Goal: Information Seeking & Learning: Learn about a topic

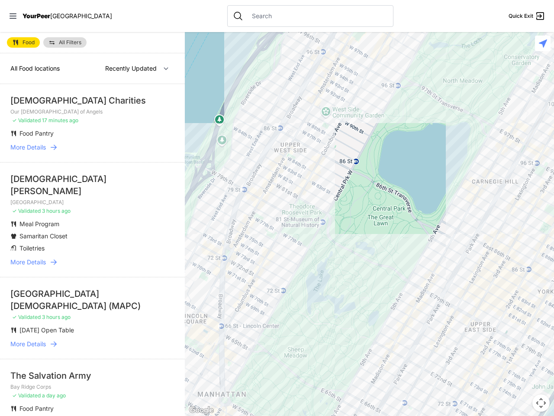
click at [13, 16] on icon at bounding box center [13, 15] width 7 height 5
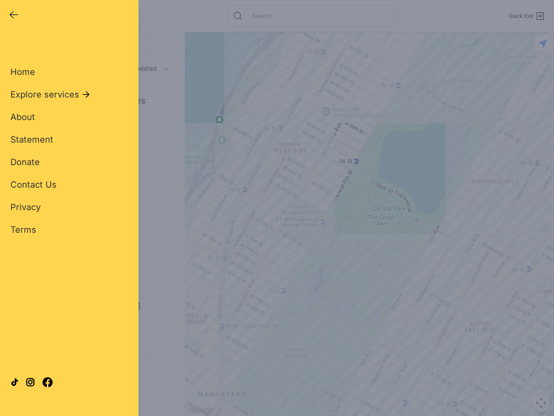
click at [369, 224] on div "Close panel YourPeer [GEOGRAPHIC_DATA] Quick Exit Single Adult Families Soup Ki…" at bounding box center [277, 208] width 554 height 416
click at [541, 403] on div "Close panel YourPeer [GEOGRAPHIC_DATA] Quick Exit Single Adult Families Soup Ki…" at bounding box center [277, 208] width 554 height 416
click at [543, 43] on div "Close panel YourPeer [GEOGRAPHIC_DATA] Quick Exit Single Adult Families Soup Ki…" at bounding box center [277, 208] width 554 height 416
